Goal: Information Seeking & Learning: Find specific fact

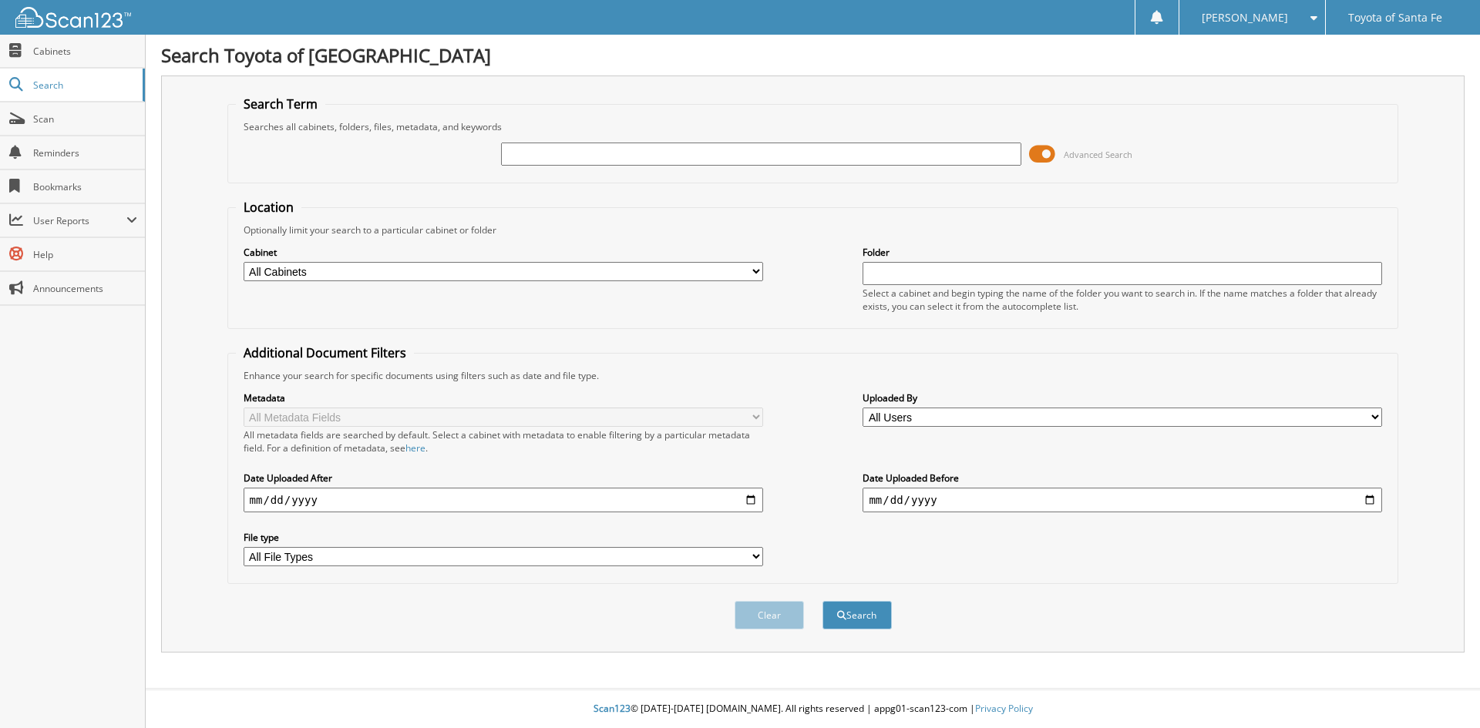
click at [573, 164] on input "text" at bounding box center [760, 154] width 519 height 23
type input "SS671936"
click at [822, 601] on button "Search" at bounding box center [856, 615] width 69 height 29
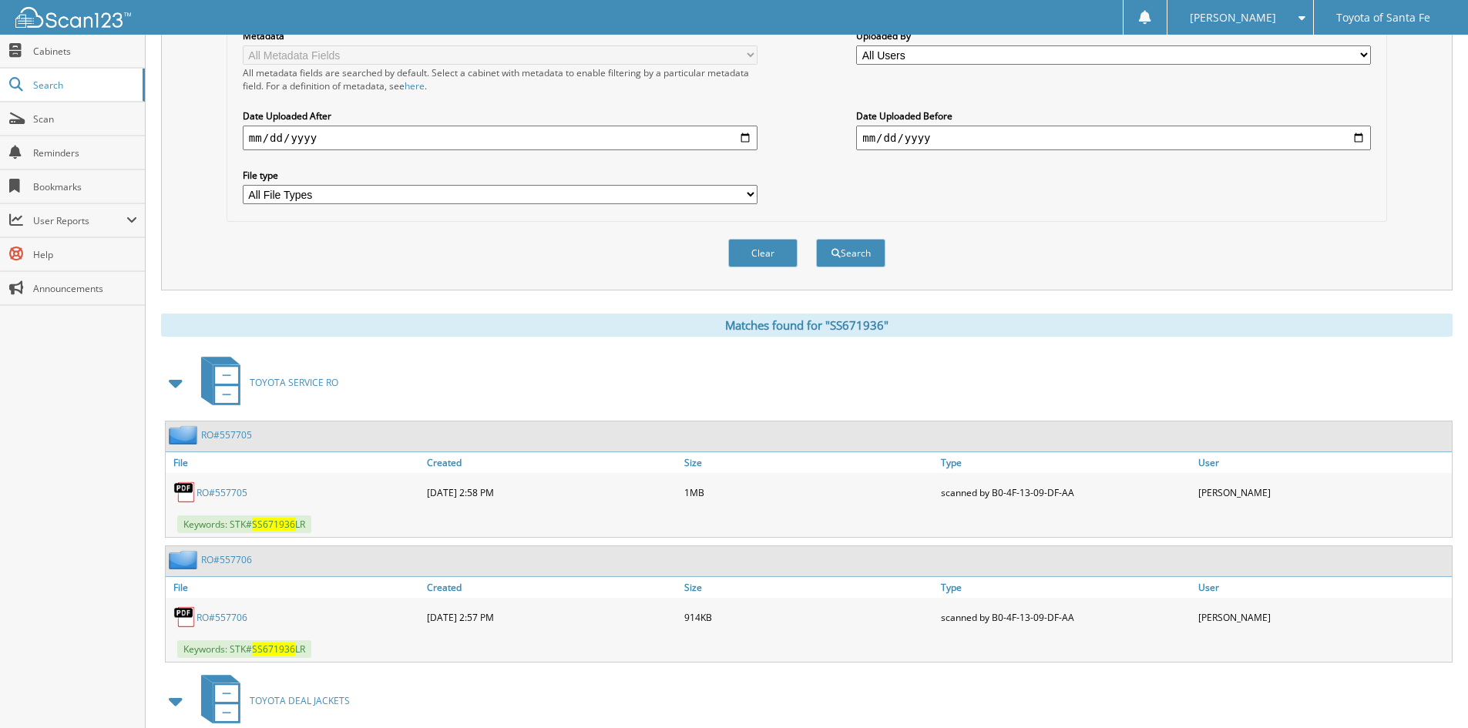
scroll to position [452, 0]
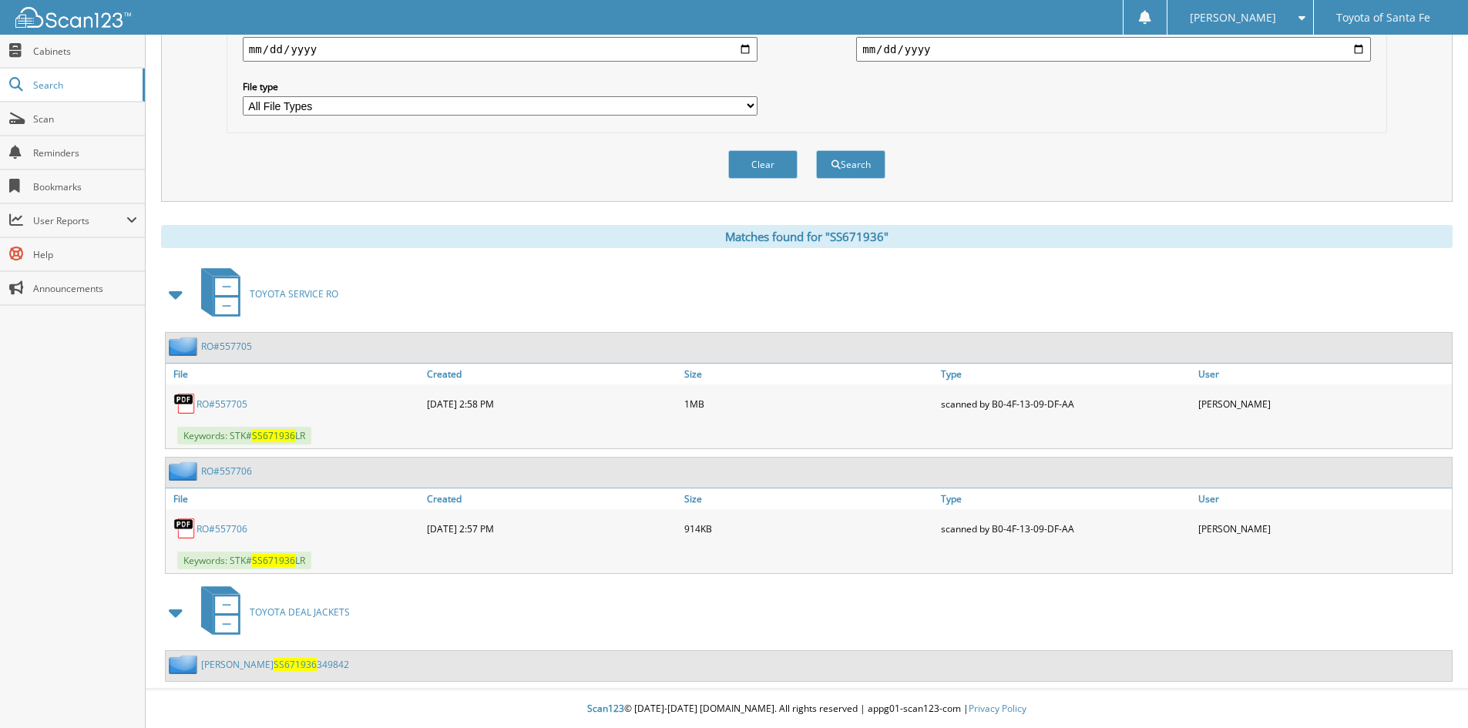
click at [241, 661] on link "[PERSON_NAME] SS671936 349842" at bounding box center [275, 664] width 148 height 13
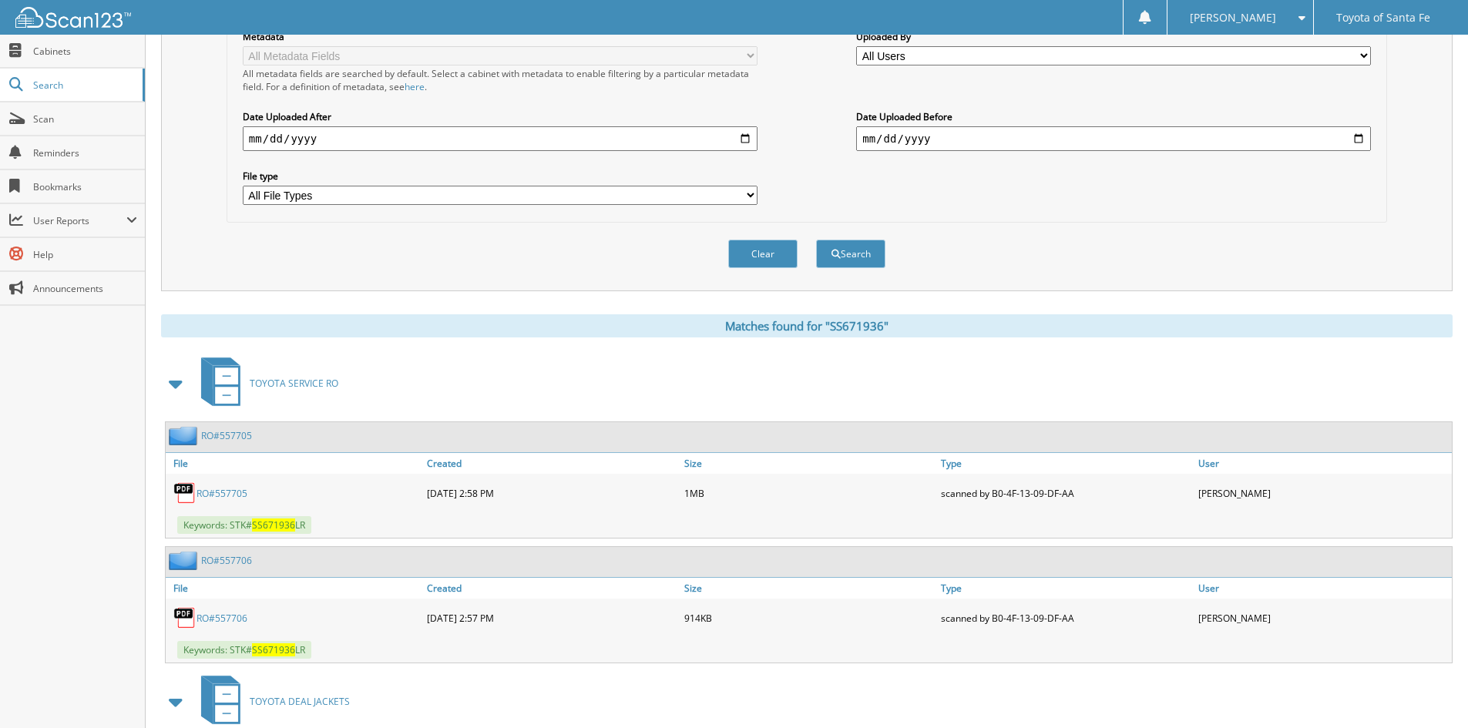
scroll to position [452, 0]
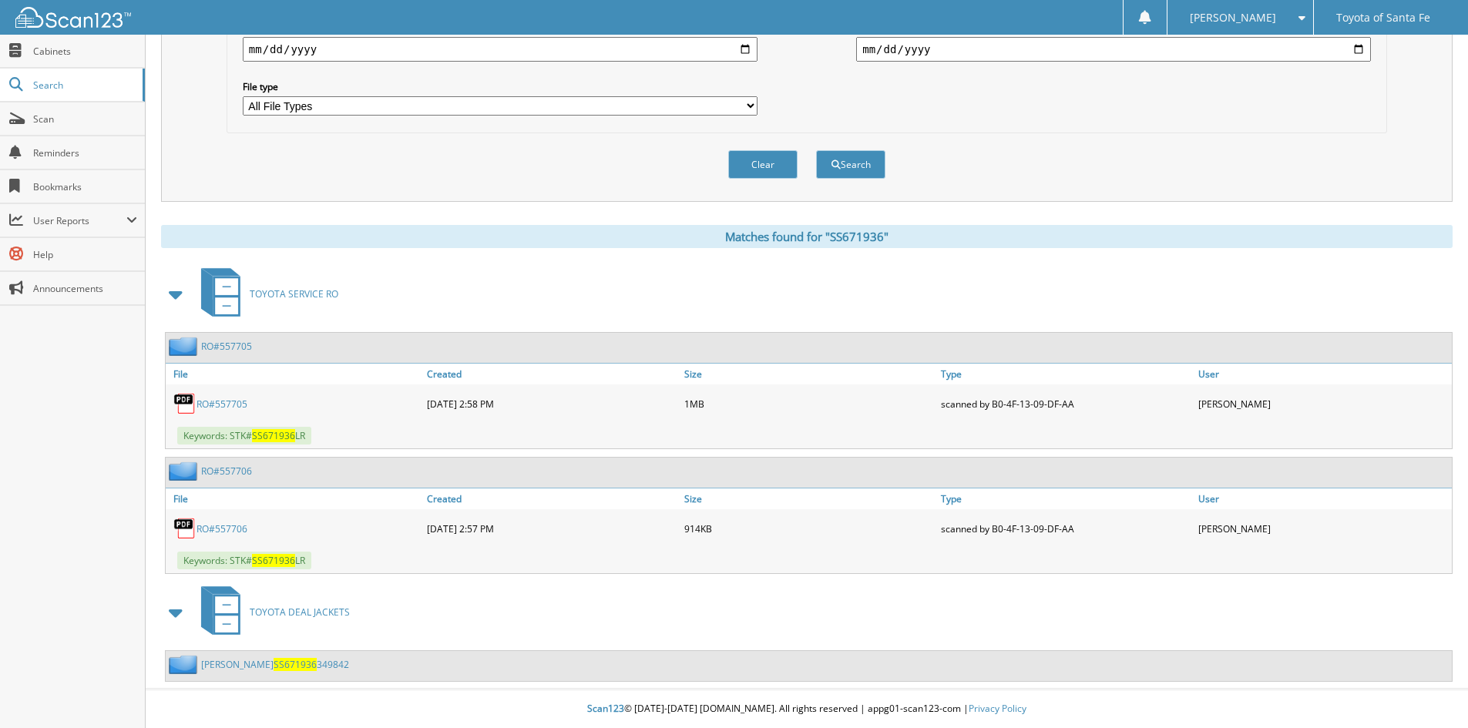
click at [274, 666] on span "SS671936" at bounding box center [295, 664] width 43 height 13
